Goal: Book appointment/travel/reservation

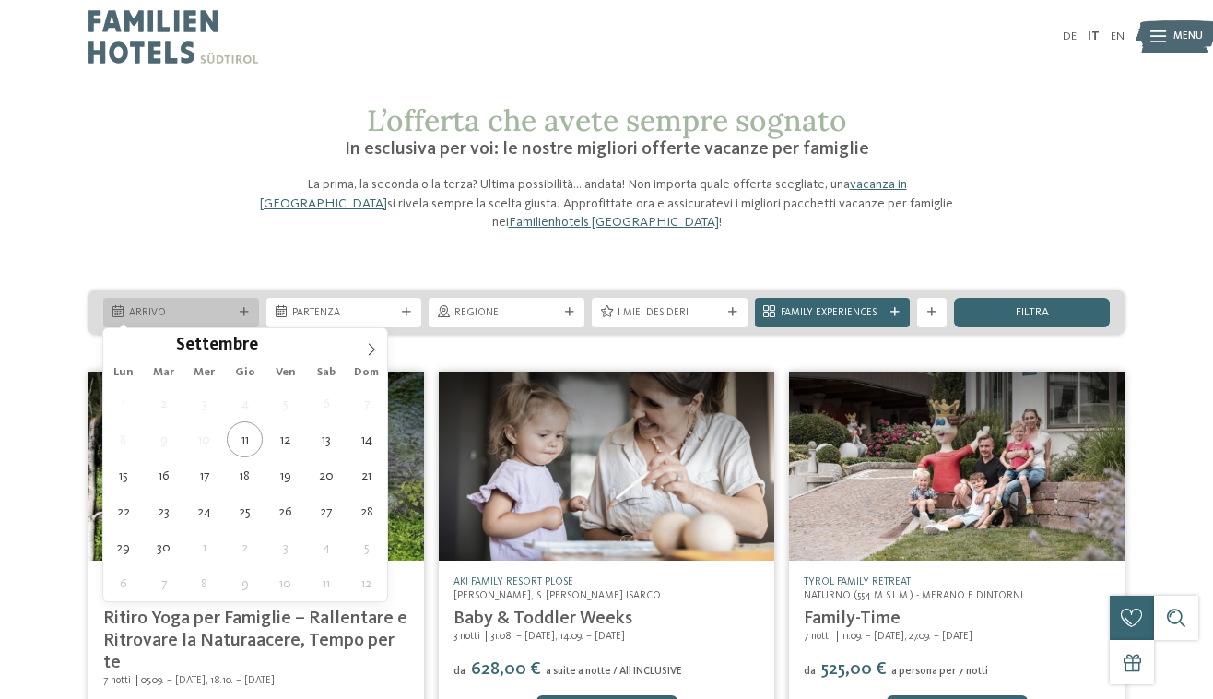
click at [218, 309] on span "Arrivo" at bounding box center [181, 313] width 104 height 15
click at [368, 347] on icon at bounding box center [371, 349] width 13 height 13
type div "[DATE]"
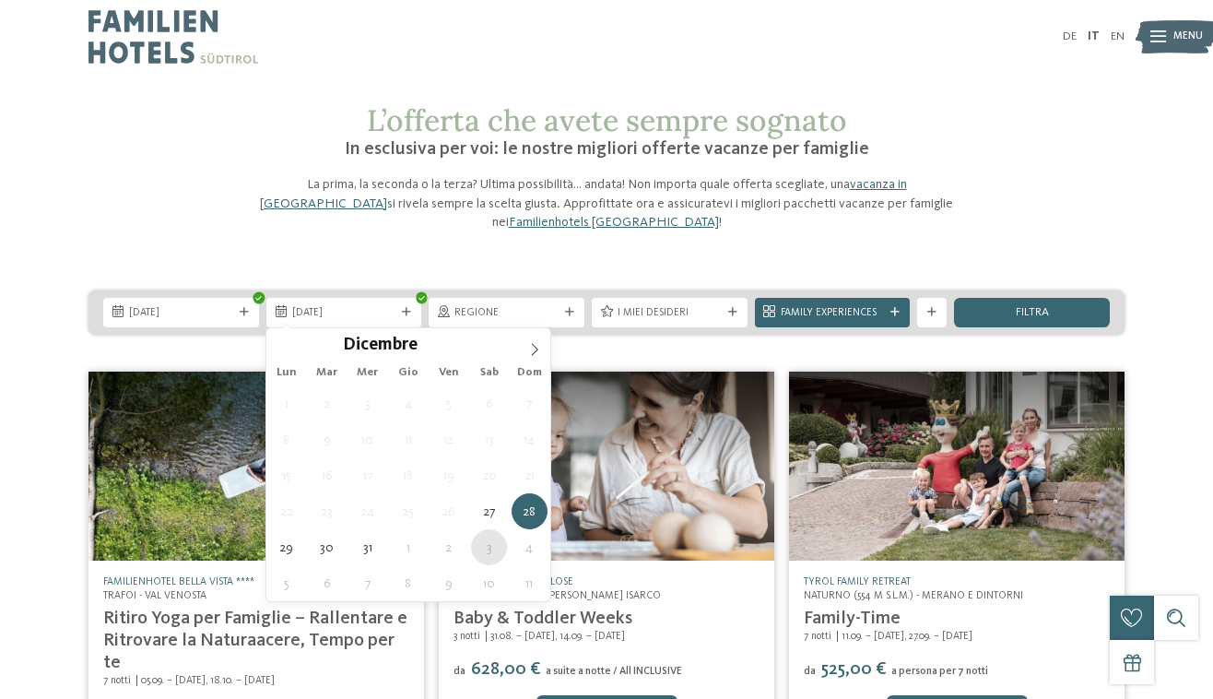
type div "[DATE]"
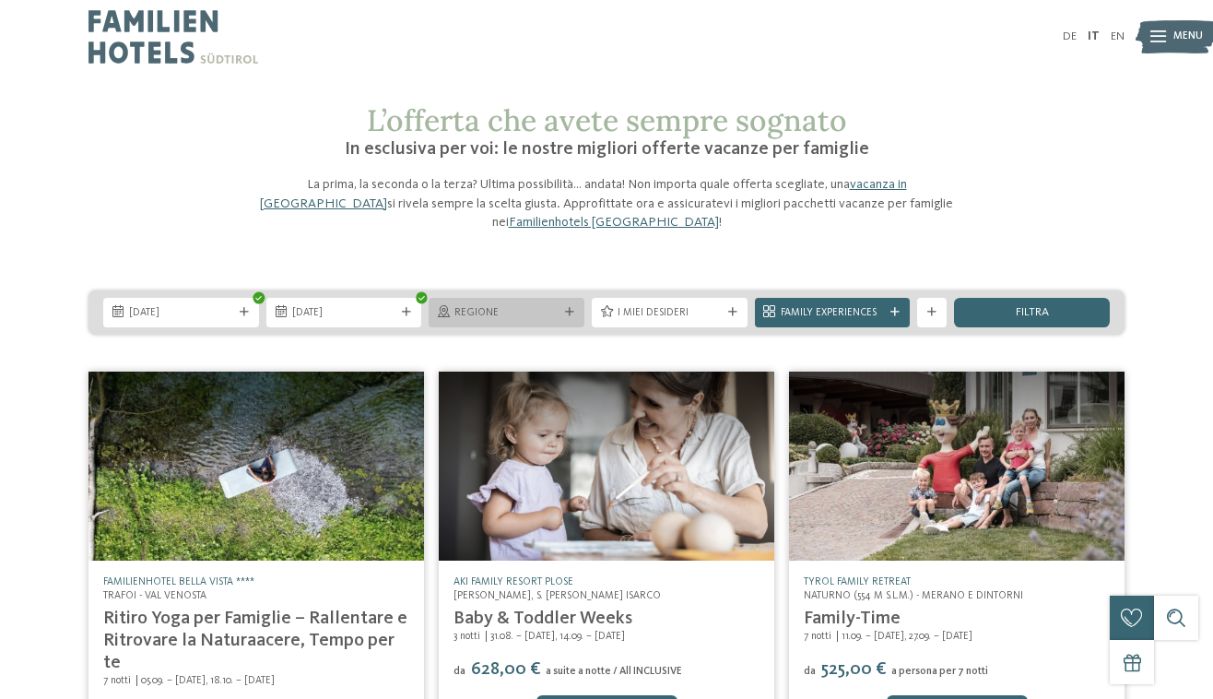
click at [534, 314] on span "Regione" at bounding box center [506, 313] width 104 height 15
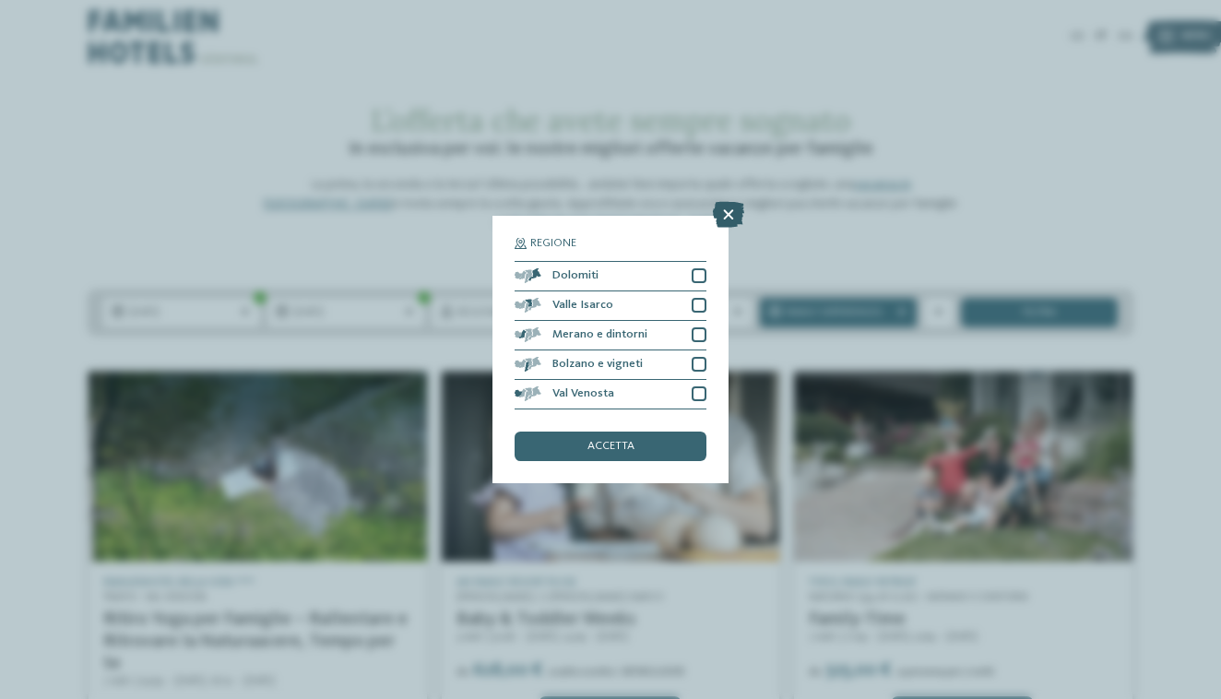
click at [717, 202] on icon at bounding box center [728, 215] width 31 height 26
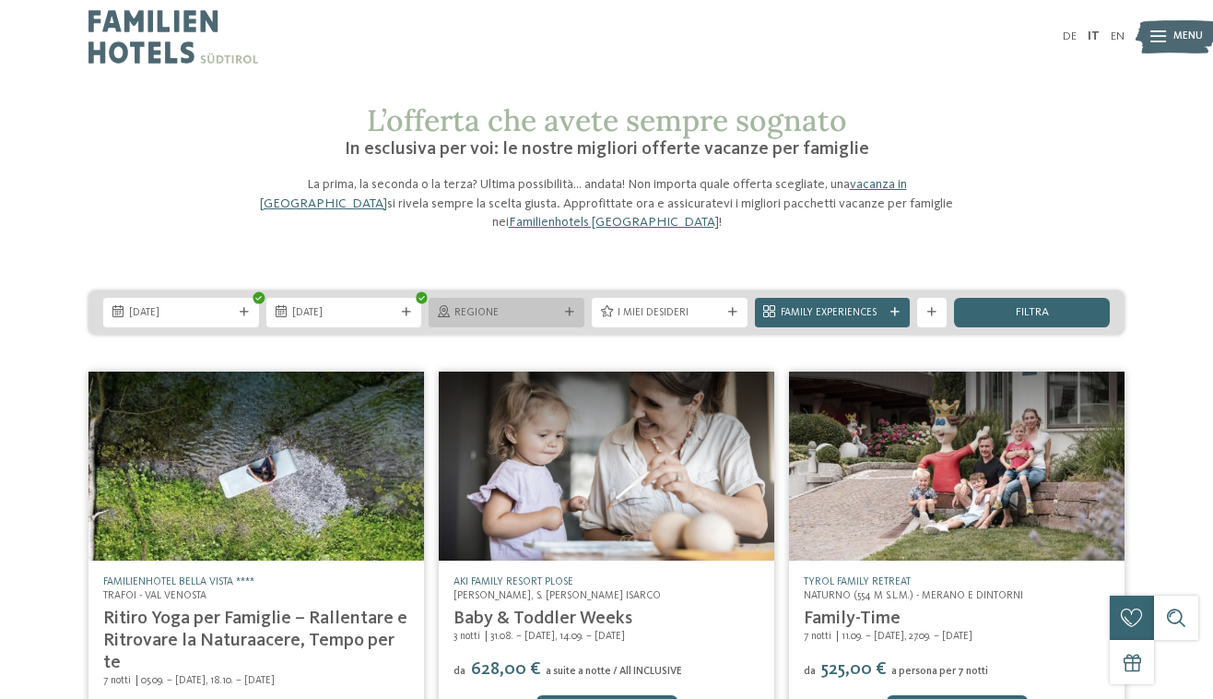
click at [555, 312] on span "Regione" at bounding box center [506, 313] width 104 height 15
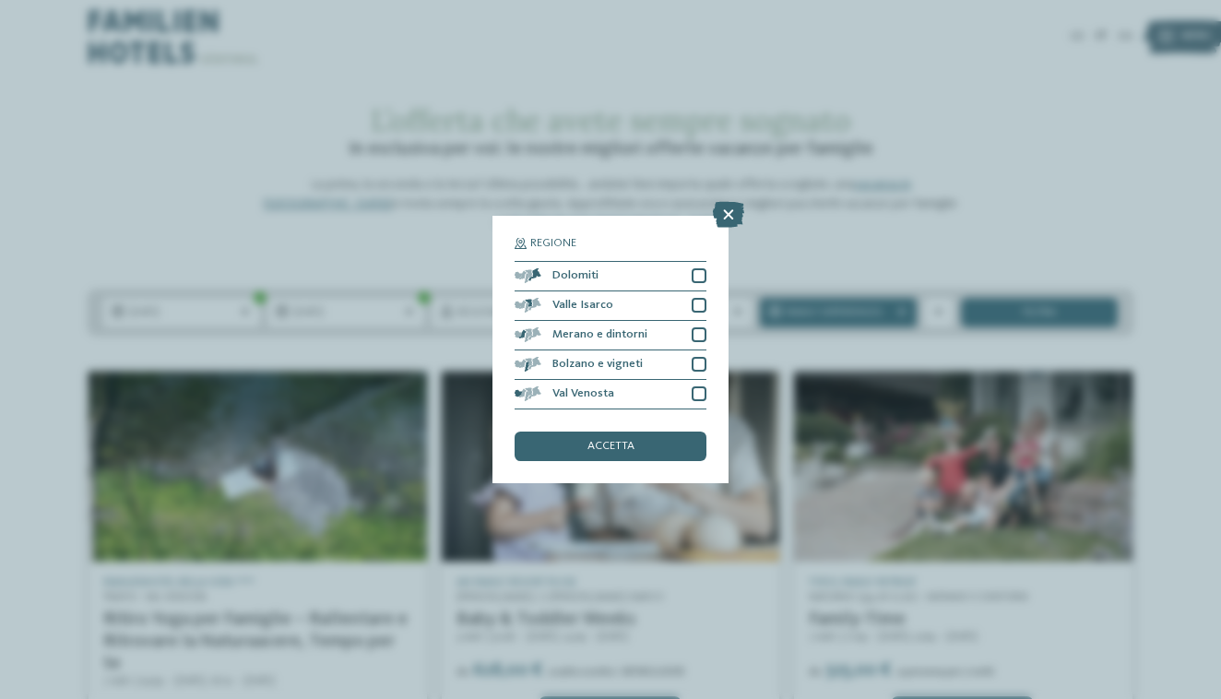
click at [842, 226] on div "Regione Dolomiti" at bounding box center [610, 349] width 1221 height 699
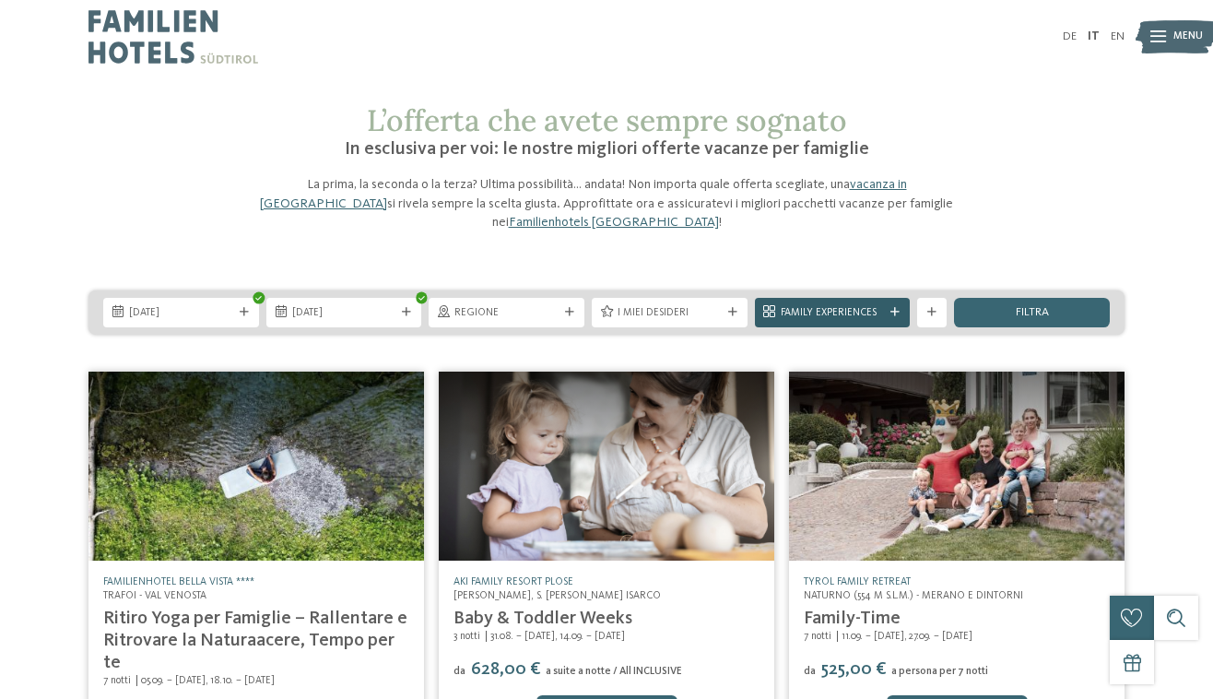
click at [899, 308] on icon at bounding box center [895, 312] width 9 height 9
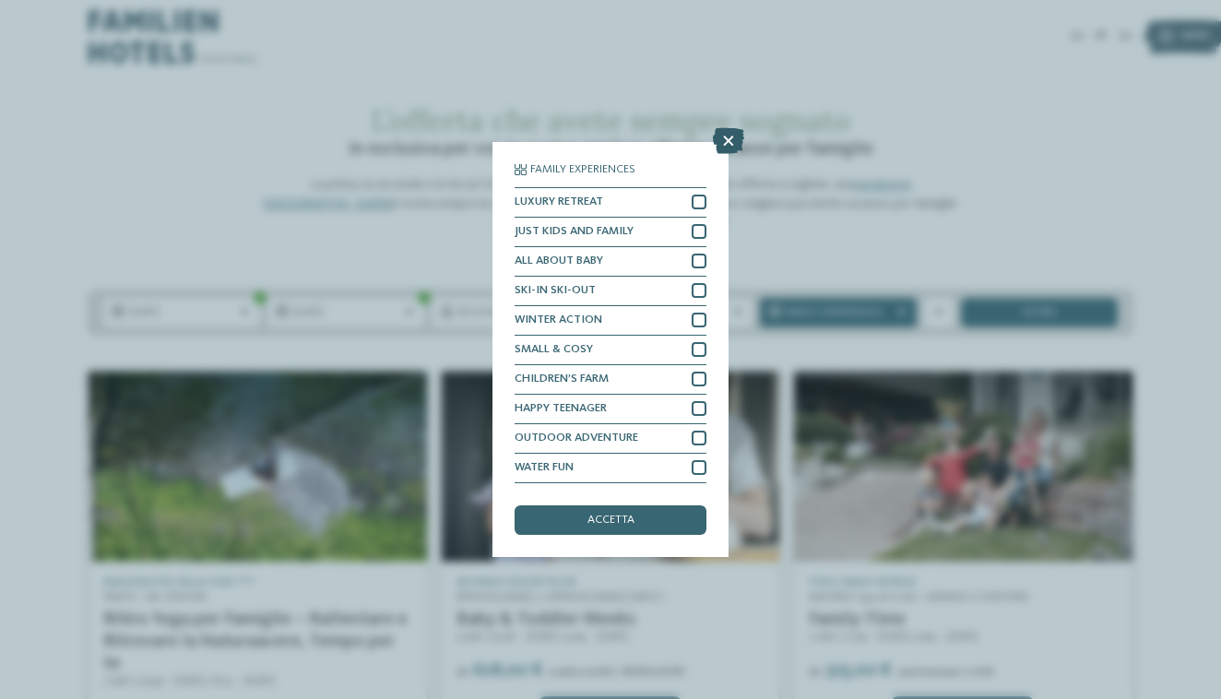
click at [737, 128] on icon at bounding box center [728, 141] width 31 height 26
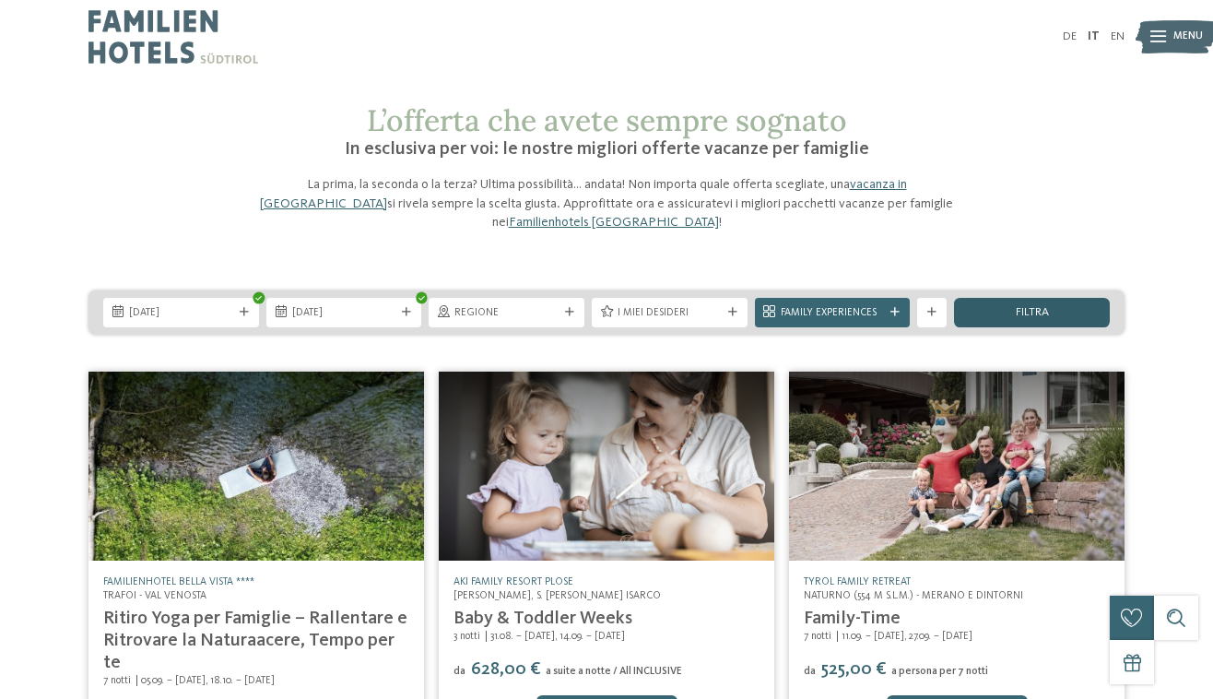
click at [1057, 313] on div "filtra" at bounding box center [1032, 312] width 156 height 29
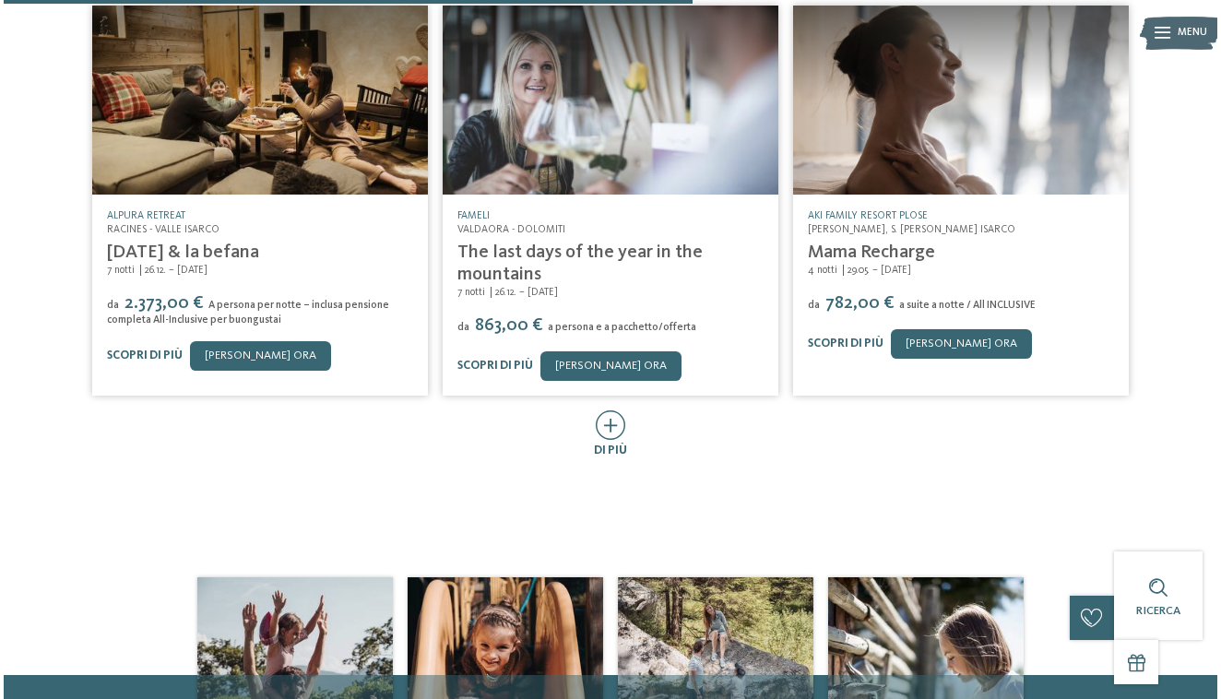
scroll to position [914, 0]
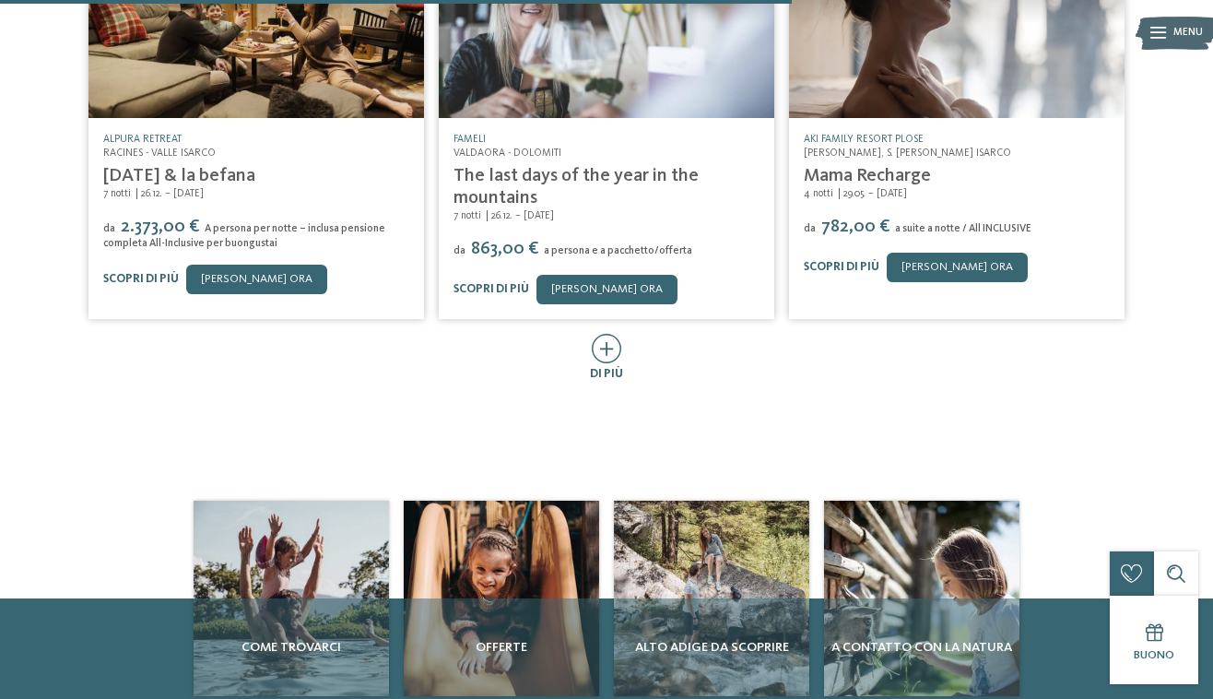
click at [307, 84] on img at bounding box center [256, 23] width 336 height 189
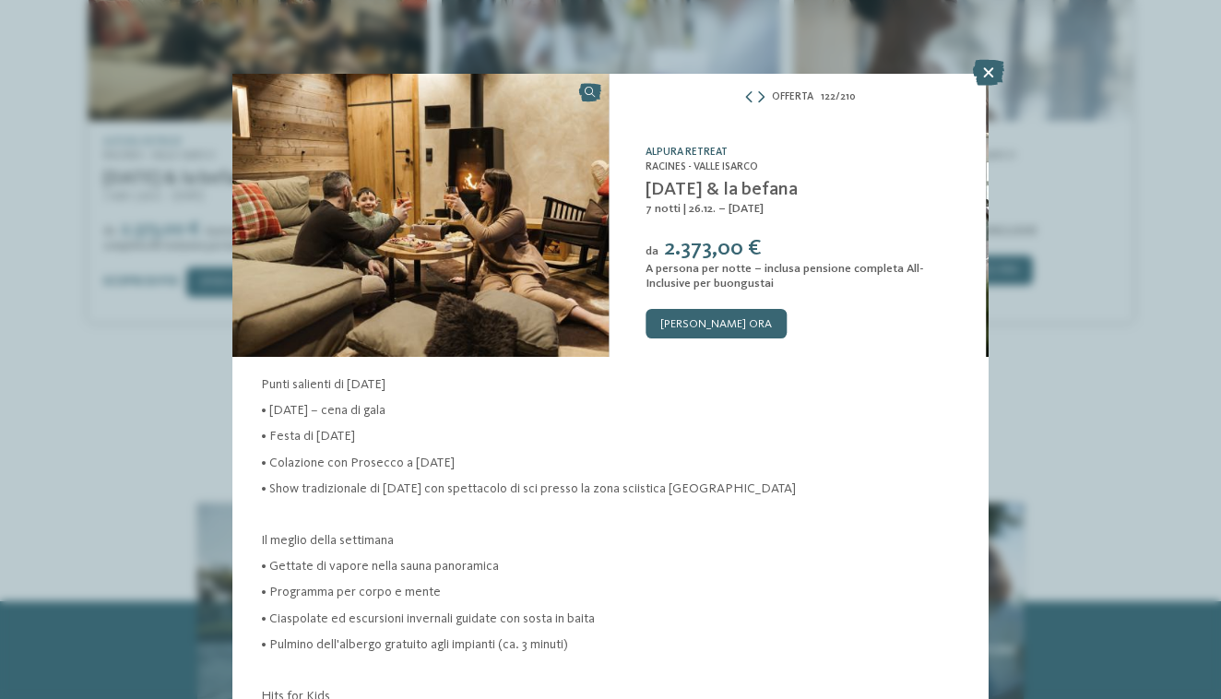
click at [694, 152] on link "Alpura Retreat" at bounding box center [686, 152] width 82 height 11
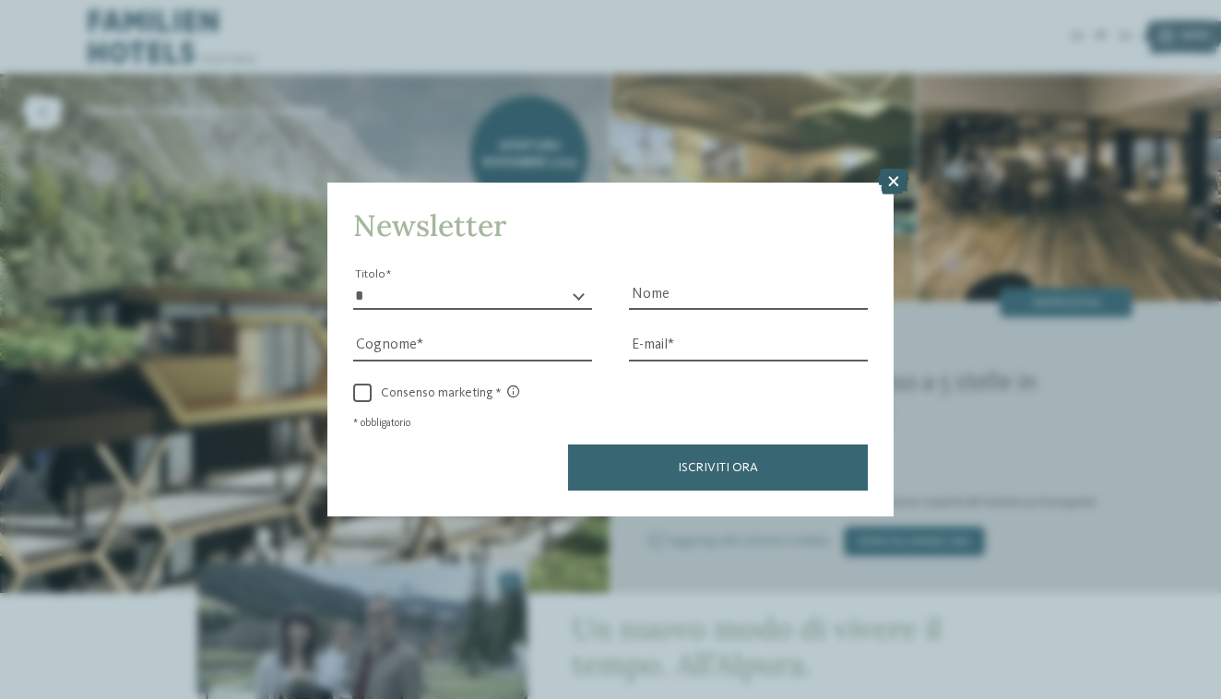
click at [896, 169] on icon at bounding box center [893, 182] width 31 height 26
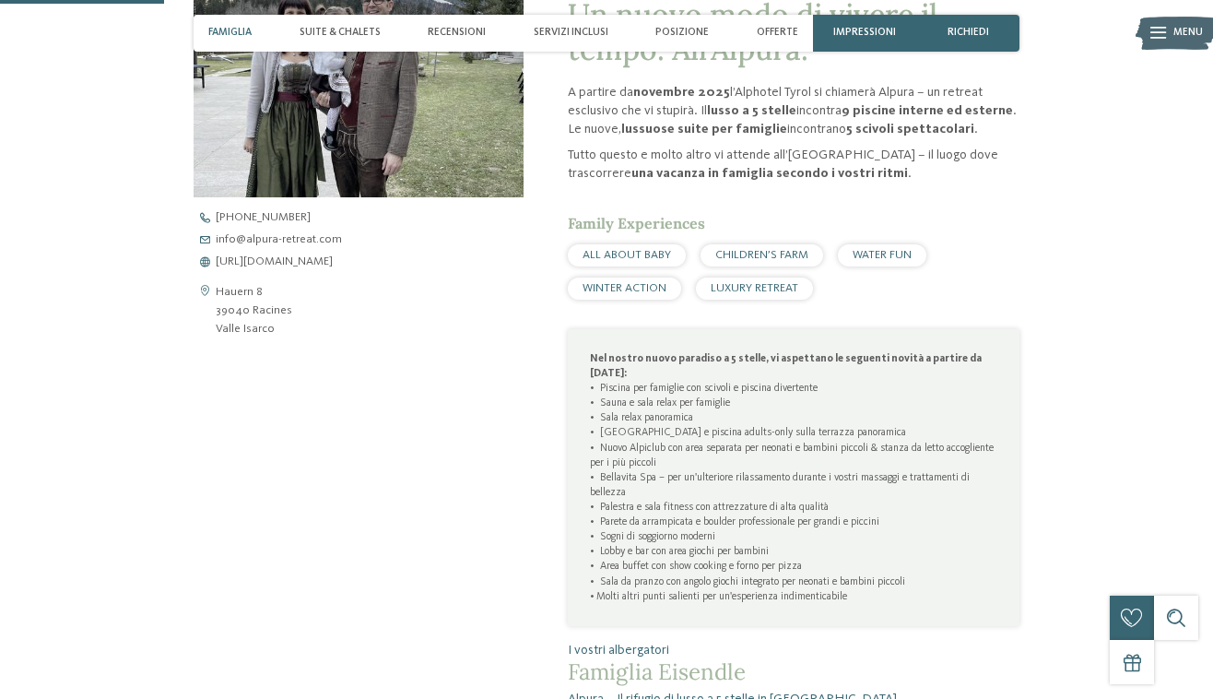
scroll to position [615, 0]
click at [333, 258] on span "https://www.alpura-retreat.com/it" at bounding box center [274, 260] width 117 height 12
